Goal: Book appointment/travel/reservation

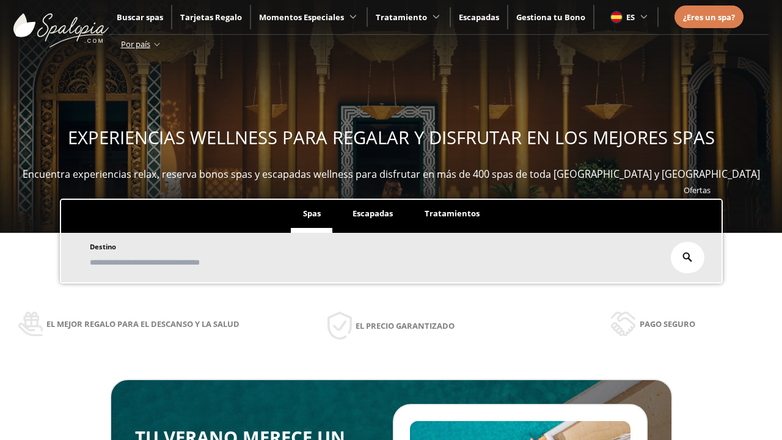
click at [373, 214] on span "Escapadas" at bounding box center [373, 213] width 40 height 11
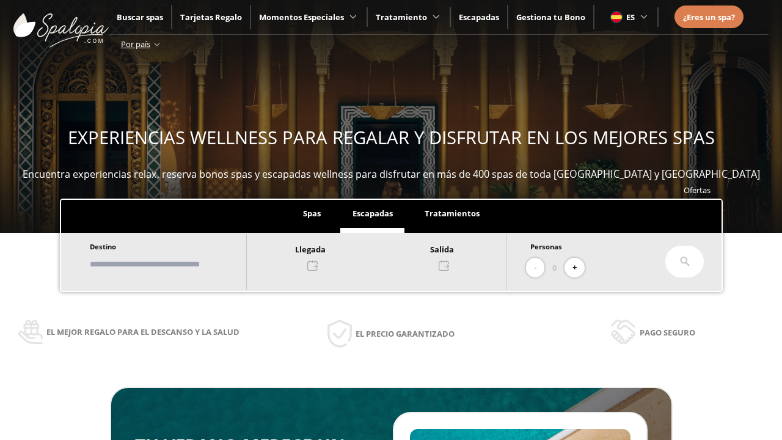
click at [172, 264] on input "text" at bounding box center [162, 264] width 152 height 21
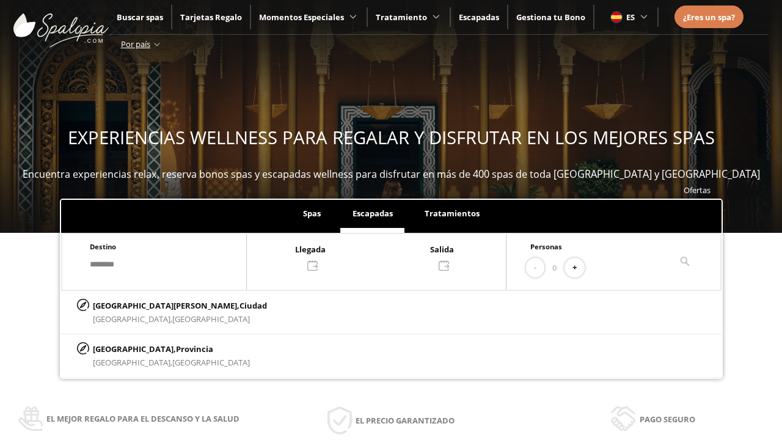
click at [389, 256] on div at bounding box center [376, 256] width 259 height 29
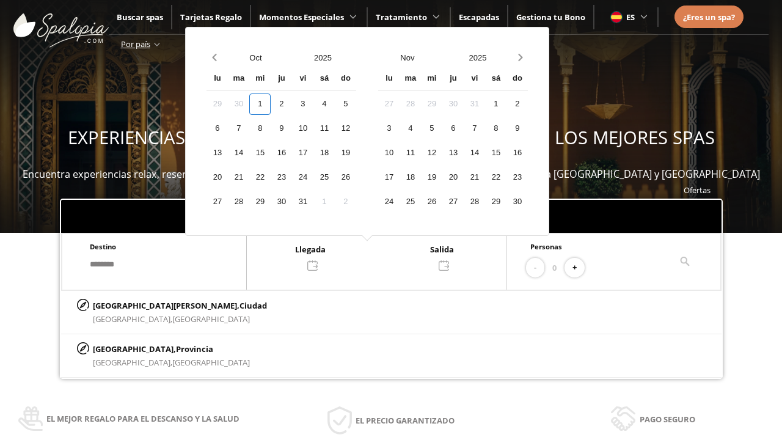
click at [313, 104] on div "3" at bounding box center [302, 103] width 21 height 21
click at [335, 104] on div "4" at bounding box center [323, 103] width 21 height 21
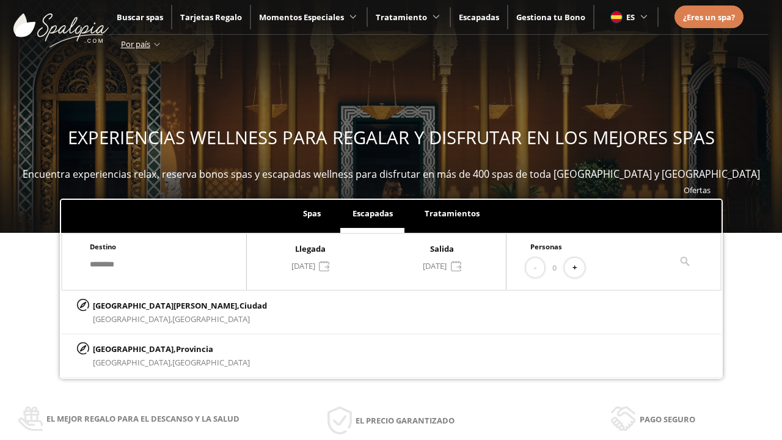
click at [579, 268] on button "+" at bounding box center [575, 268] width 20 height 20
click at [153, 305] on p "[GEOGRAPHIC_DATA][PERSON_NAME], [GEOGRAPHIC_DATA]" at bounding box center [180, 305] width 174 height 13
type input "**********"
